Goal: Check status: Check status

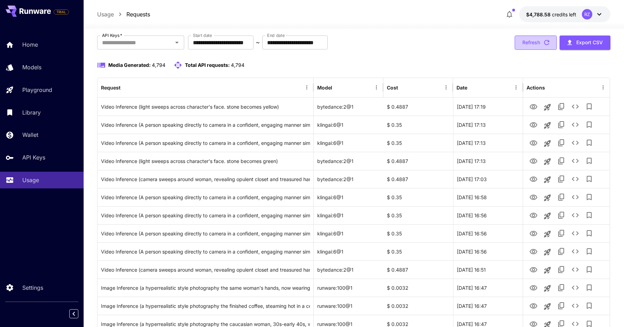
click at [533, 49] on button "Refresh" at bounding box center [535, 43] width 42 height 14
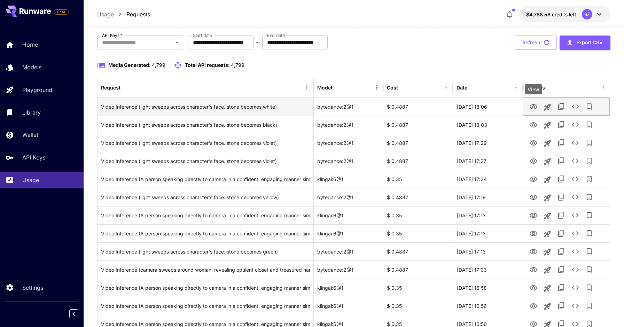
click at [534, 106] on icon "View" at bounding box center [533, 106] width 8 height 5
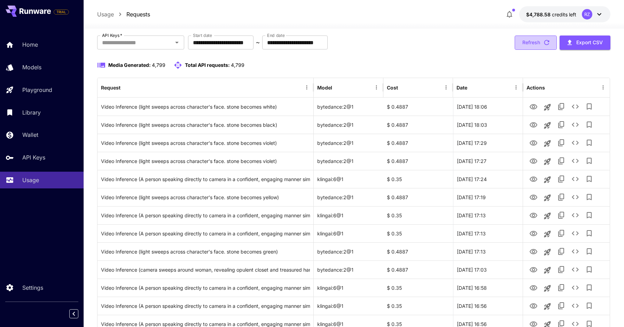
click at [530, 47] on button "Refresh" at bounding box center [535, 43] width 42 height 14
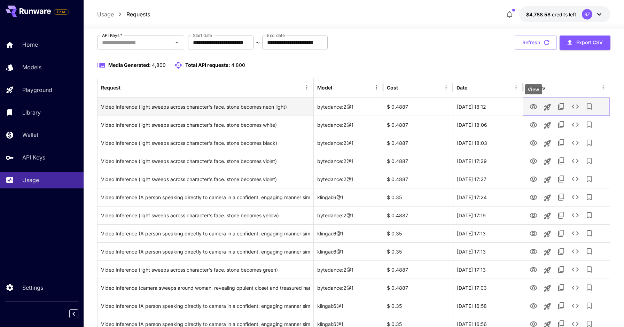
click at [535, 107] on icon "View" at bounding box center [533, 107] width 8 height 8
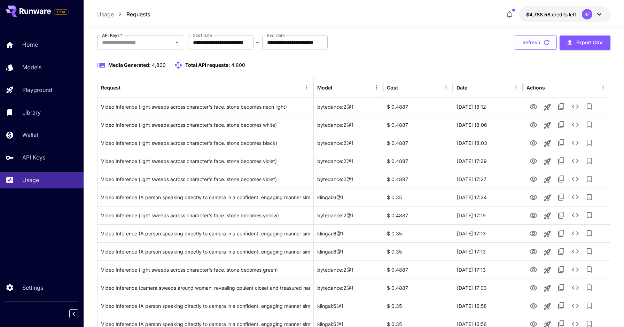
click at [530, 39] on button "Refresh" at bounding box center [535, 43] width 42 height 14
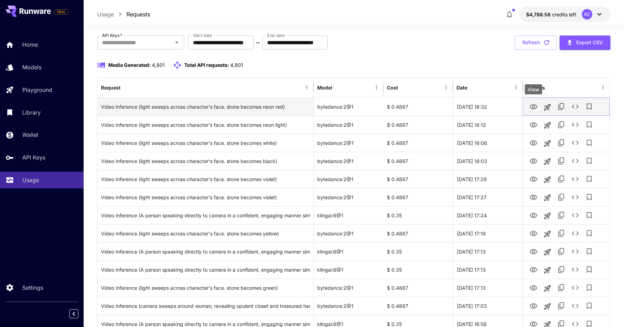
click at [532, 105] on icon "View" at bounding box center [533, 107] width 8 height 8
click at [535, 107] on icon "View" at bounding box center [533, 107] width 8 height 8
click at [533, 105] on icon "View" at bounding box center [533, 106] width 8 height 5
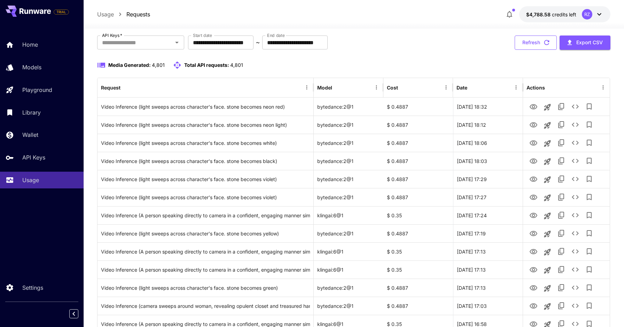
click at [527, 42] on button "Refresh" at bounding box center [535, 43] width 42 height 14
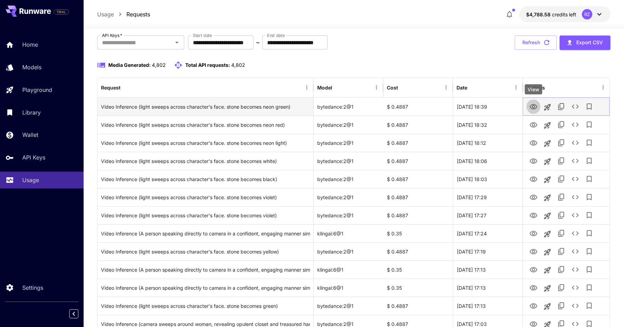
click at [534, 108] on icon "View" at bounding box center [533, 107] width 8 height 8
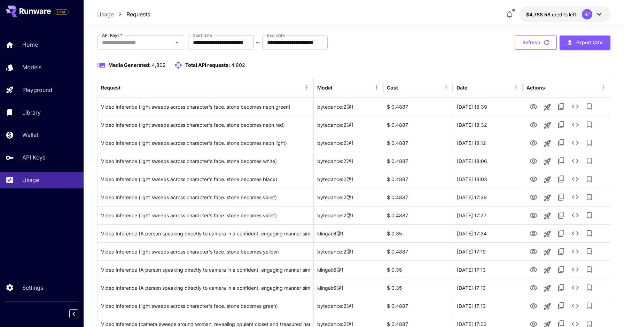
click at [529, 43] on button "Refresh" at bounding box center [535, 43] width 42 height 14
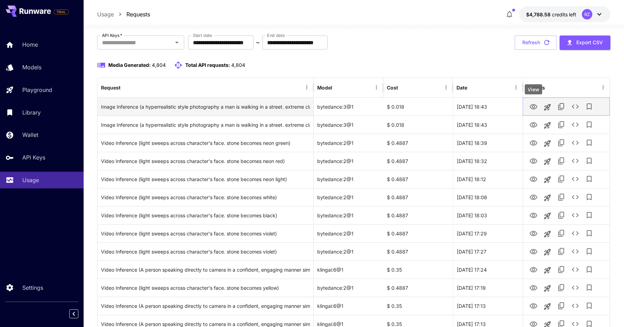
click at [533, 107] on icon "View" at bounding box center [533, 107] width 8 height 8
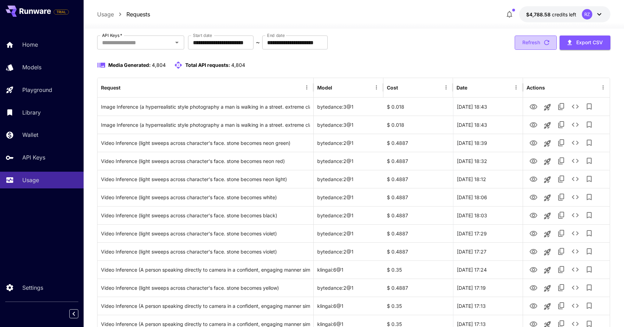
click at [530, 46] on button "Refresh" at bounding box center [535, 43] width 42 height 14
click at [535, 41] on button "Refresh" at bounding box center [535, 43] width 42 height 14
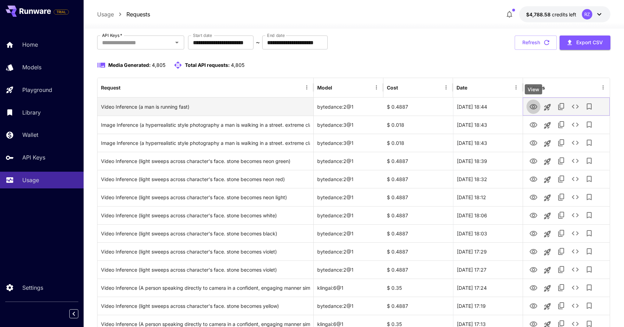
click at [533, 108] on icon "View" at bounding box center [533, 107] width 8 height 8
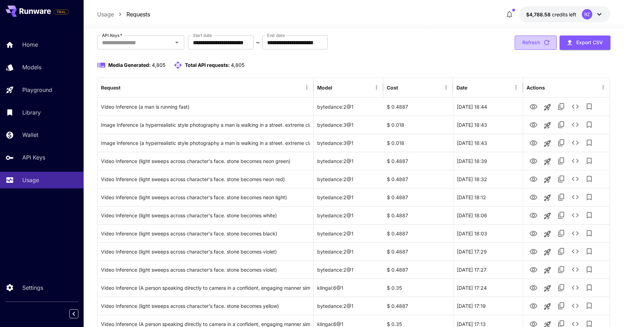
click at [525, 47] on button "Refresh" at bounding box center [535, 43] width 42 height 14
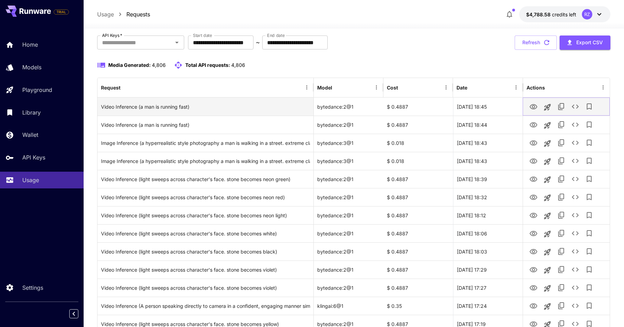
click at [532, 106] on icon "View" at bounding box center [533, 106] width 8 height 5
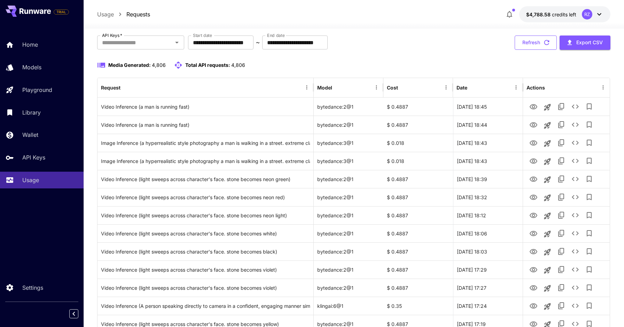
click at [533, 38] on button "Refresh" at bounding box center [535, 43] width 42 height 14
click at [540, 47] on button "Refresh" at bounding box center [535, 43] width 42 height 14
click at [535, 40] on button "Refresh" at bounding box center [535, 43] width 42 height 14
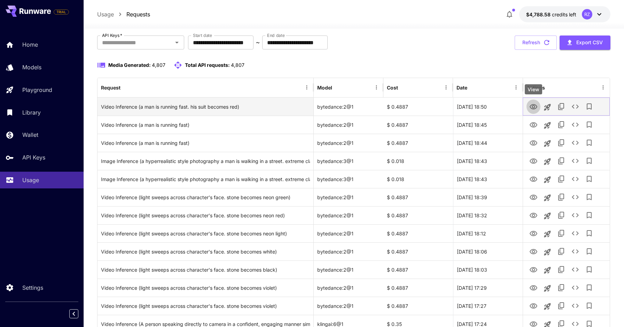
click at [535, 107] on icon "View" at bounding box center [533, 107] width 8 height 8
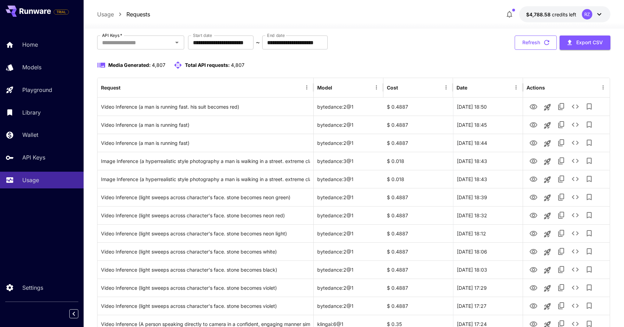
click at [531, 41] on button "Refresh" at bounding box center [535, 43] width 42 height 14
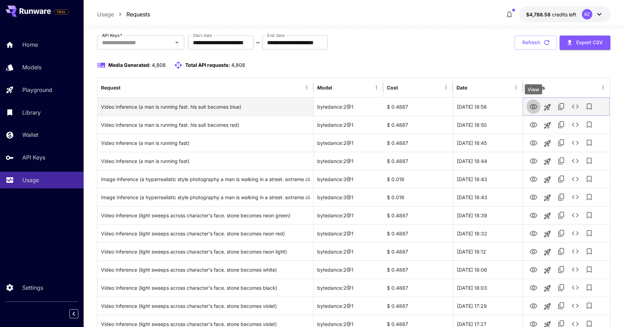
click at [533, 105] on icon "View" at bounding box center [533, 107] width 8 height 8
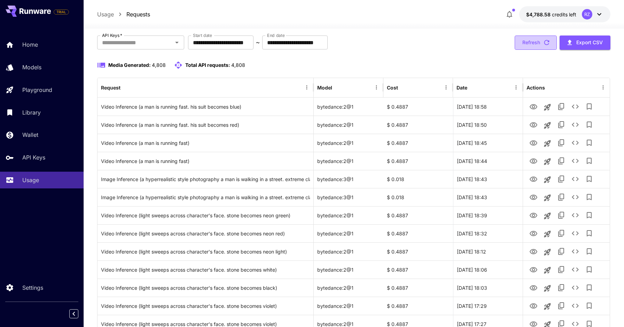
click at [541, 47] on button "Refresh" at bounding box center [535, 43] width 42 height 14
click at [529, 46] on button "Refresh" at bounding box center [535, 43] width 42 height 14
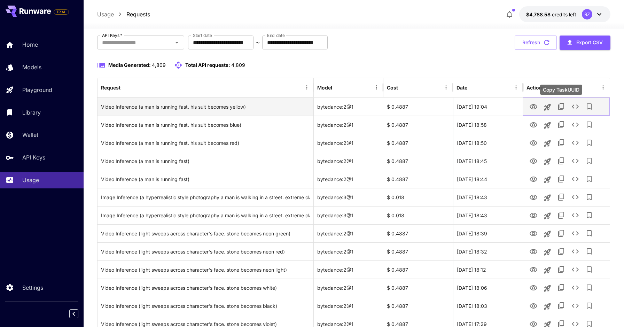
click at [558, 104] on icon "Copy TaskUUID" at bounding box center [561, 106] width 8 height 8
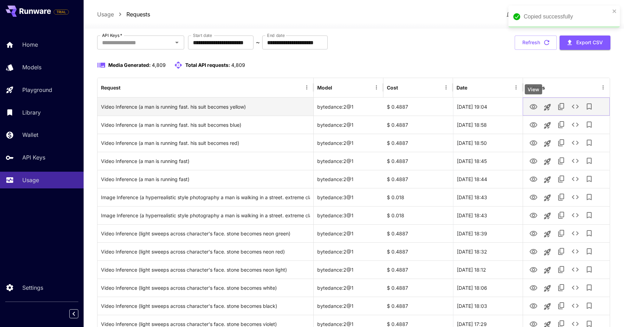
click at [534, 104] on icon "View" at bounding box center [533, 106] width 8 height 5
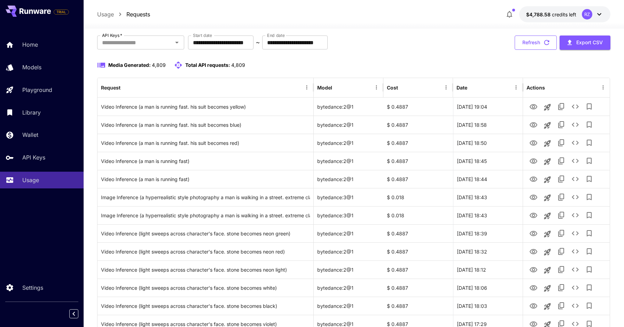
click at [529, 38] on button "Refresh" at bounding box center [535, 43] width 42 height 14
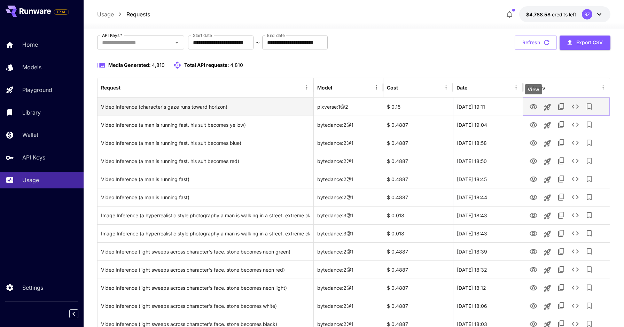
click at [533, 106] on icon "View" at bounding box center [533, 107] width 8 height 8
